Goal: Information Seeking & Learning: Learn about a topic

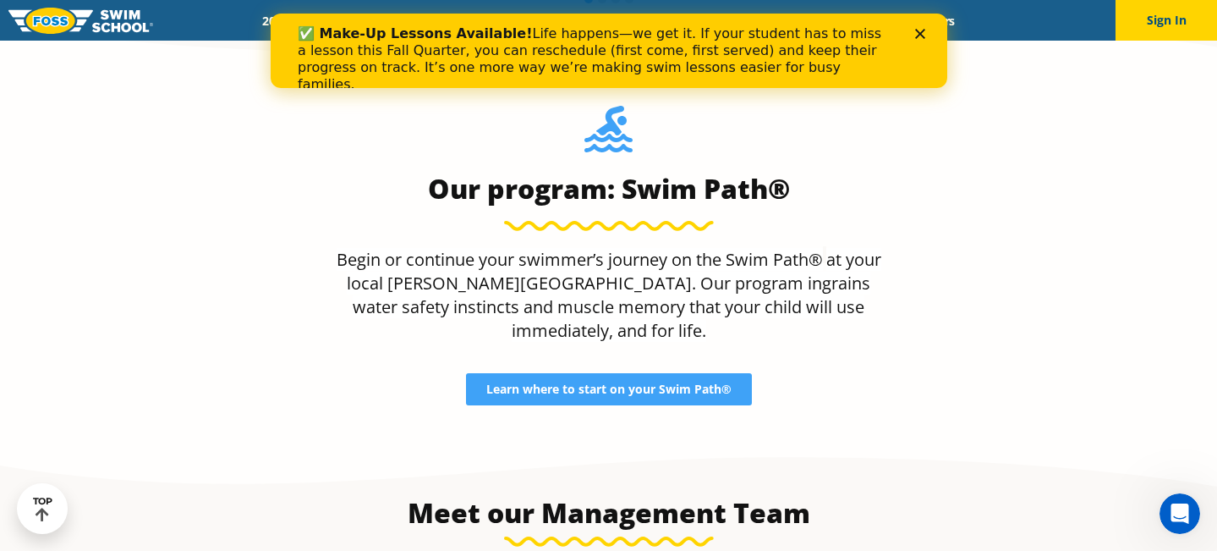
scroll to position [1533, 0]
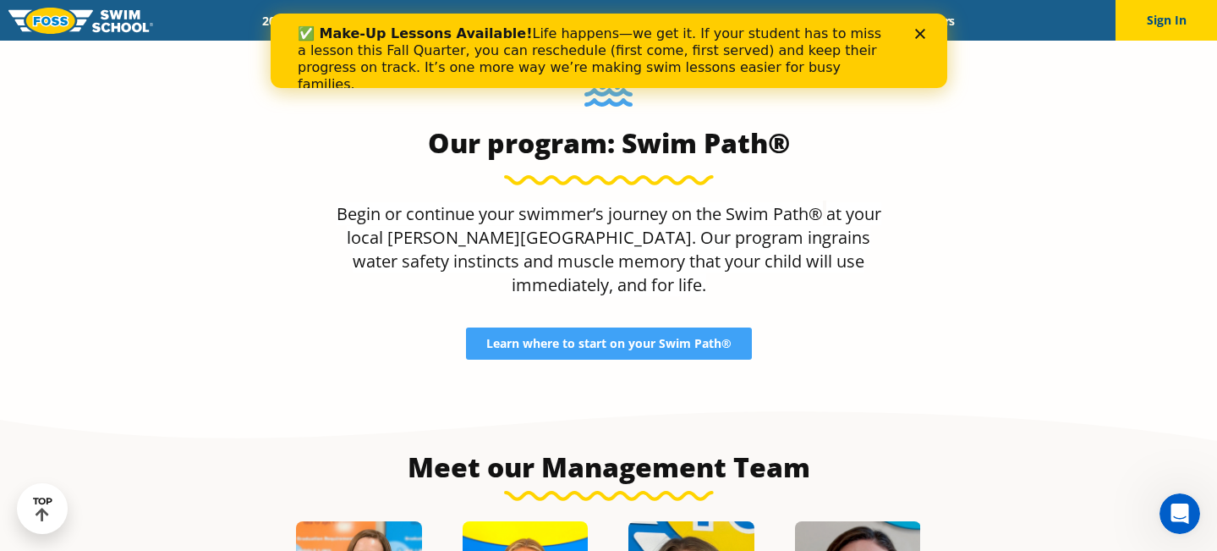
click at [928, 36] on div "Close" at bounding box center [922, 34] width 17 height 10
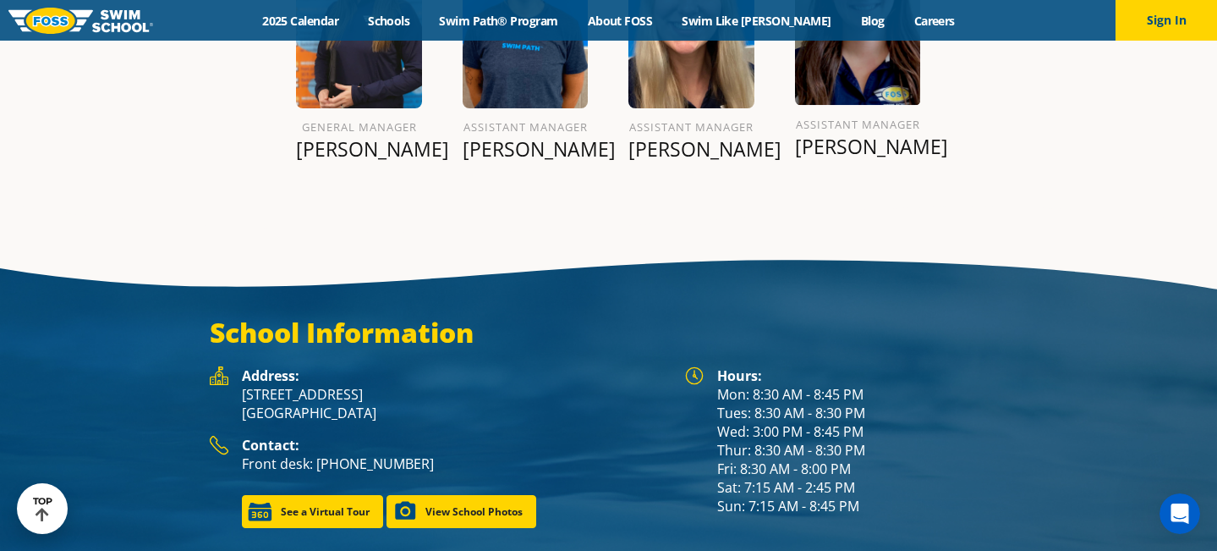
scroll to position [2182, 0]
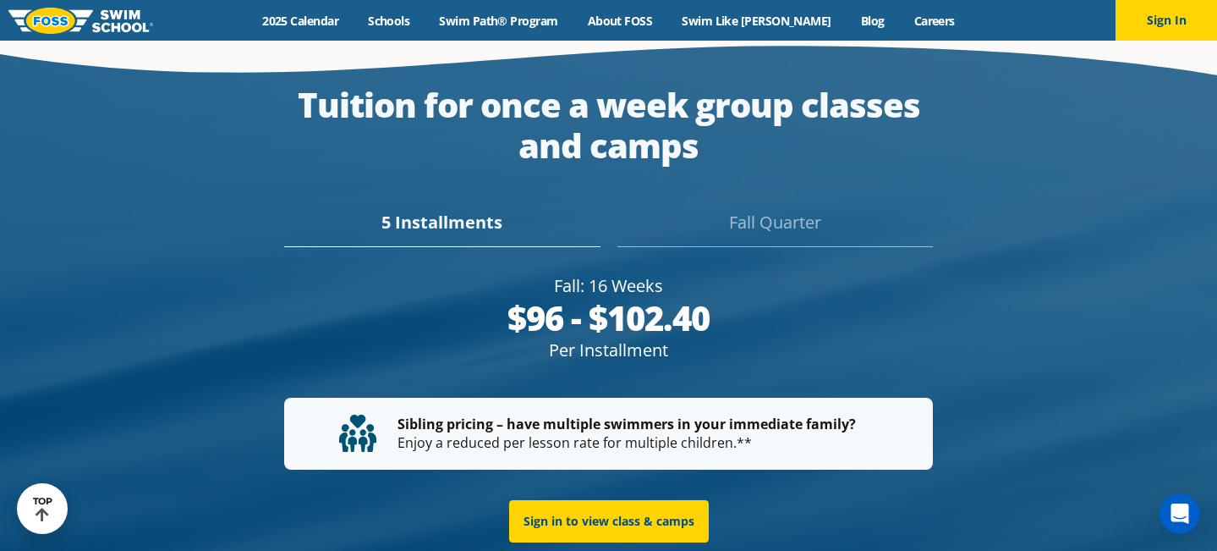
click at [788, 210] on div "Fall Quarter" at bounding box center [774, 228] width 315 height 37
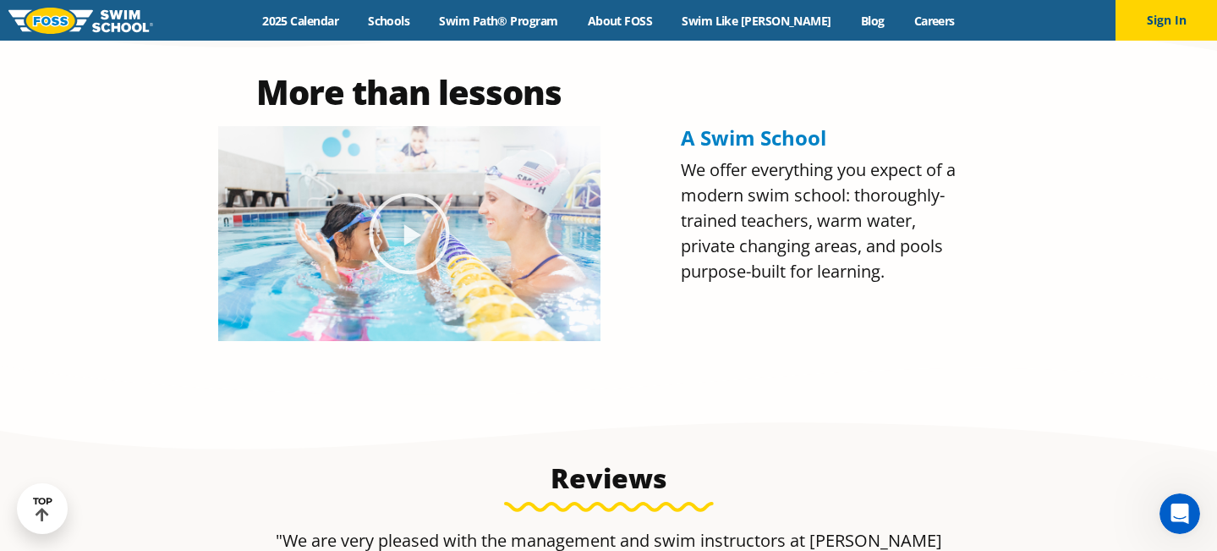
scroll to position [0, 0]
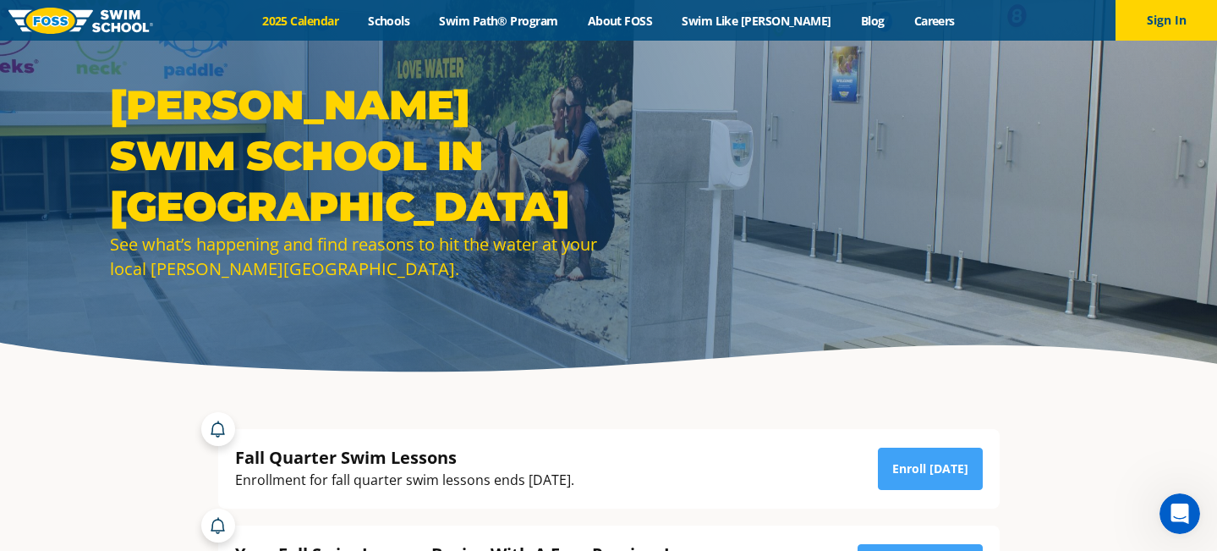
click at [340, 26] on link "2025 Calendar" at bounding box center [301, 21] width 106 height 16
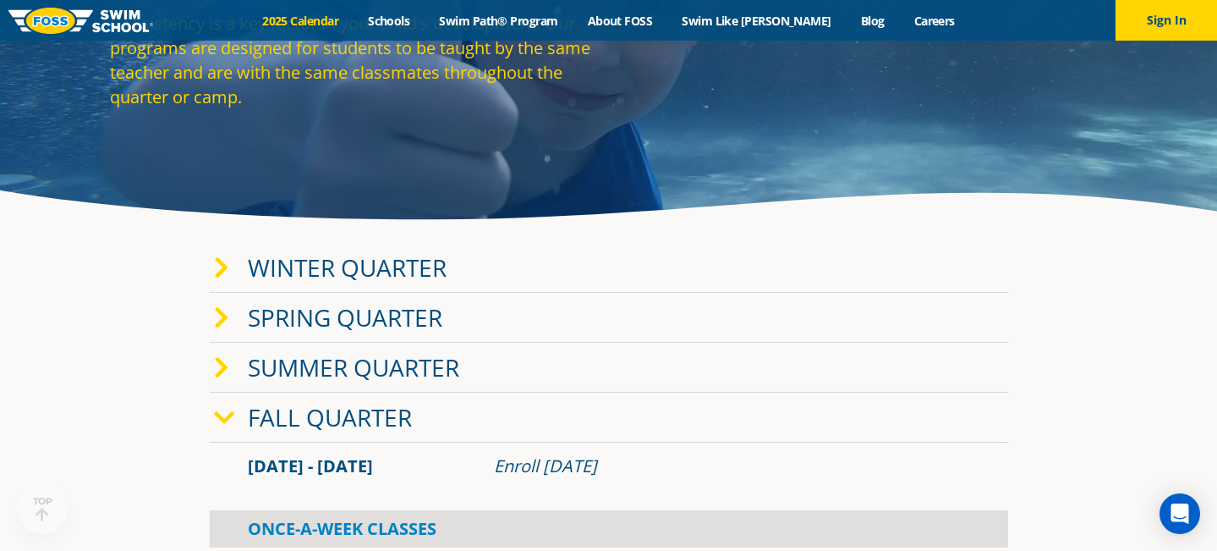
scroll to position [155, 0]
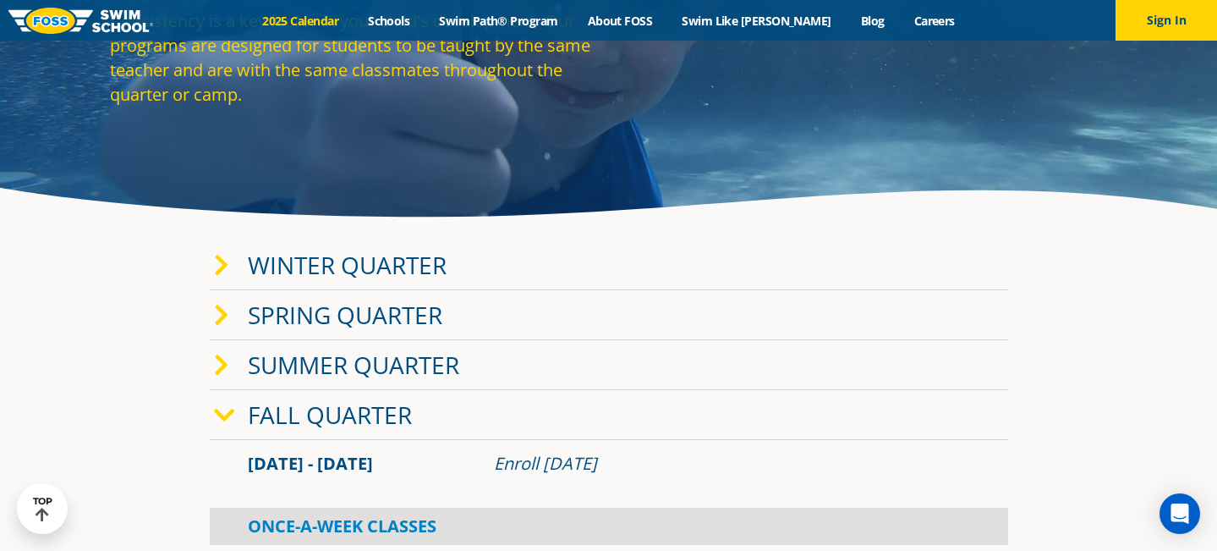
click at [375, 420] on link "Fall Quarter" at bounding box center [330, 414] width 164 height 32
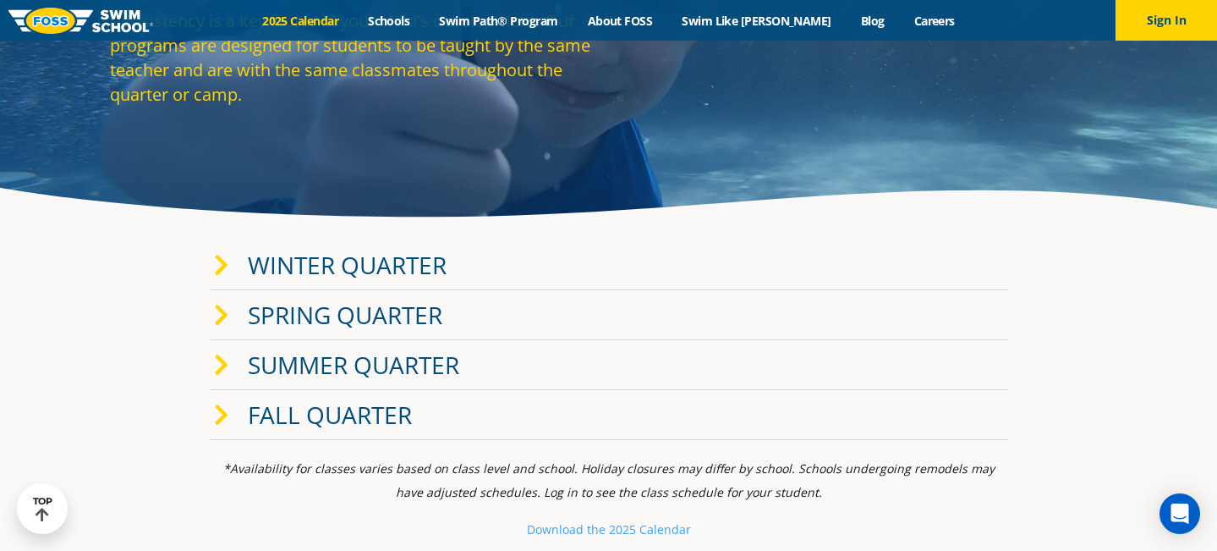
click at [375, 420] on link "Fall Quarter" at bounding box center [330, 414] width 164 height 32
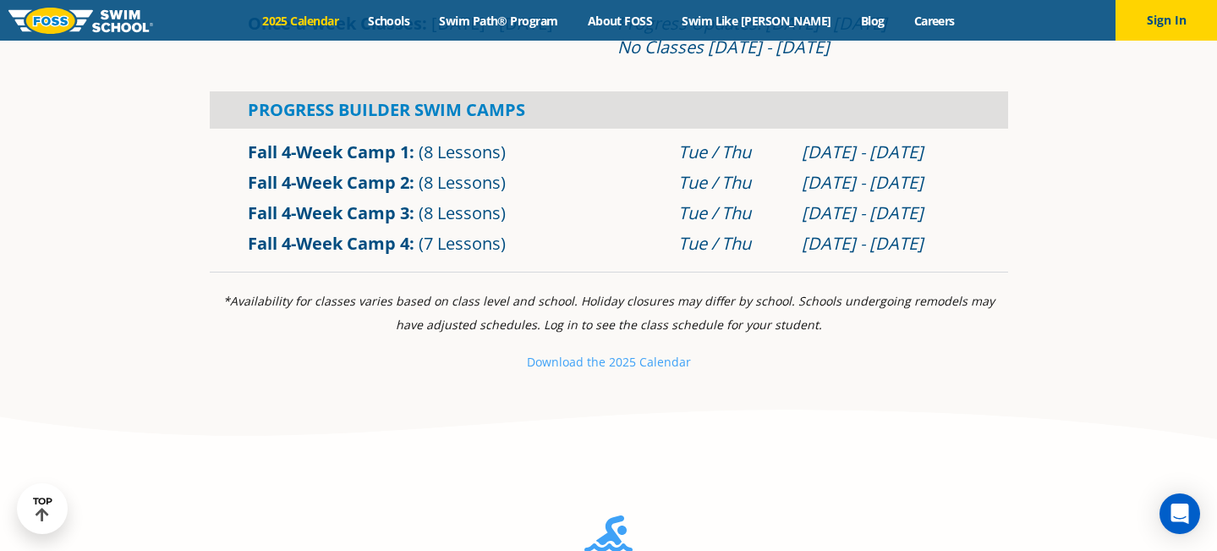
scroll to position [698, 0]
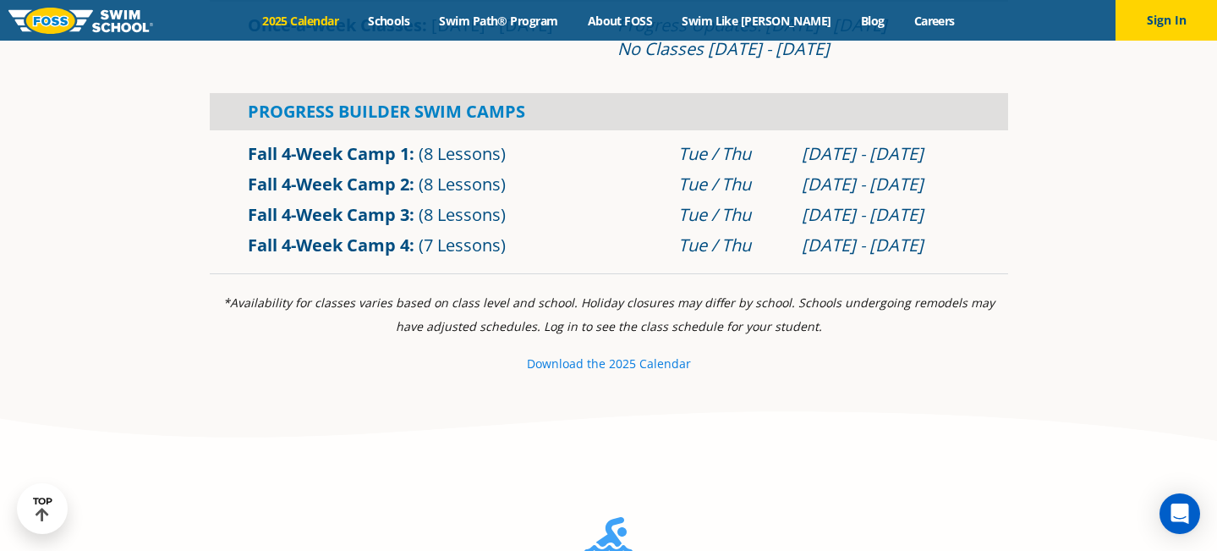
click at [634, 366] on small "e 2025 Calendar" at bounding box center [645, 363] width 92 height 16
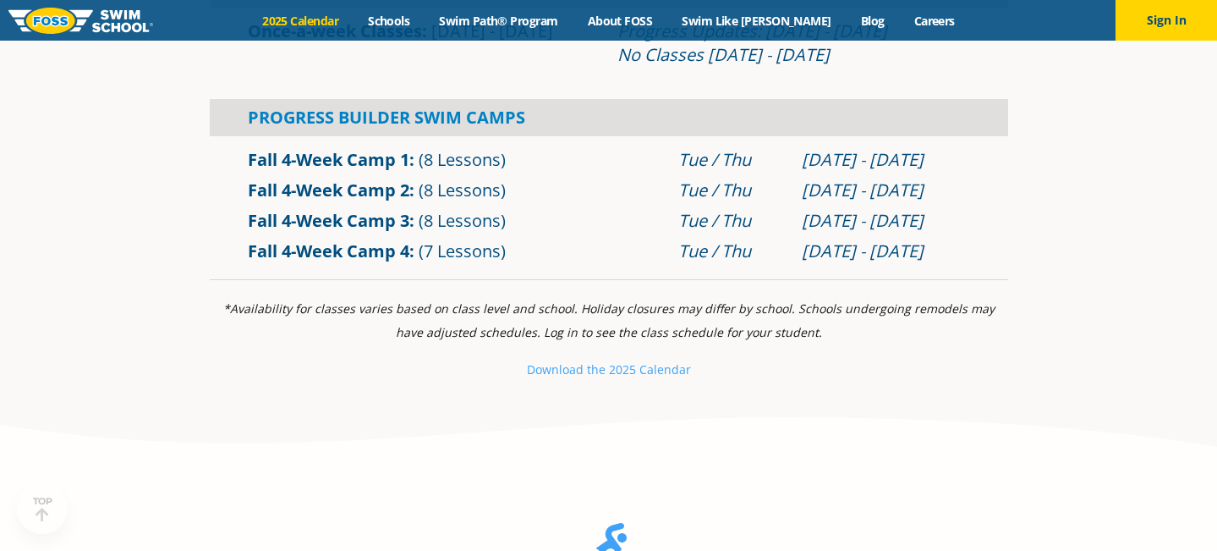
scroll to position [420, 0]
